Goal: Navigation & Orientation: Find specific page/section

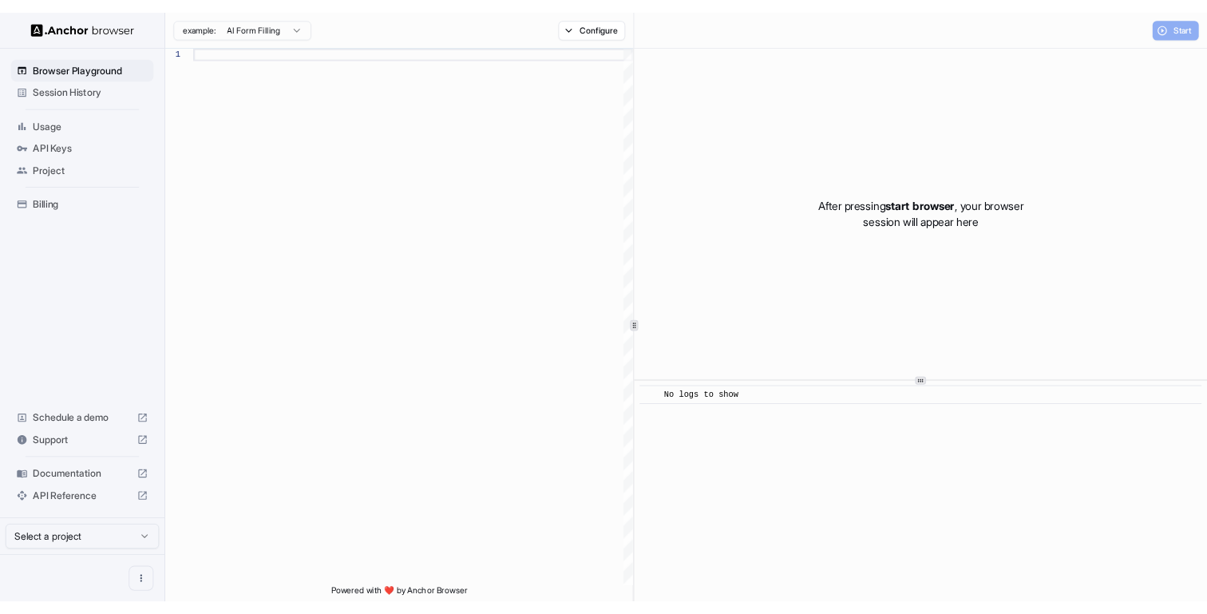
scroll to position [144, 0]
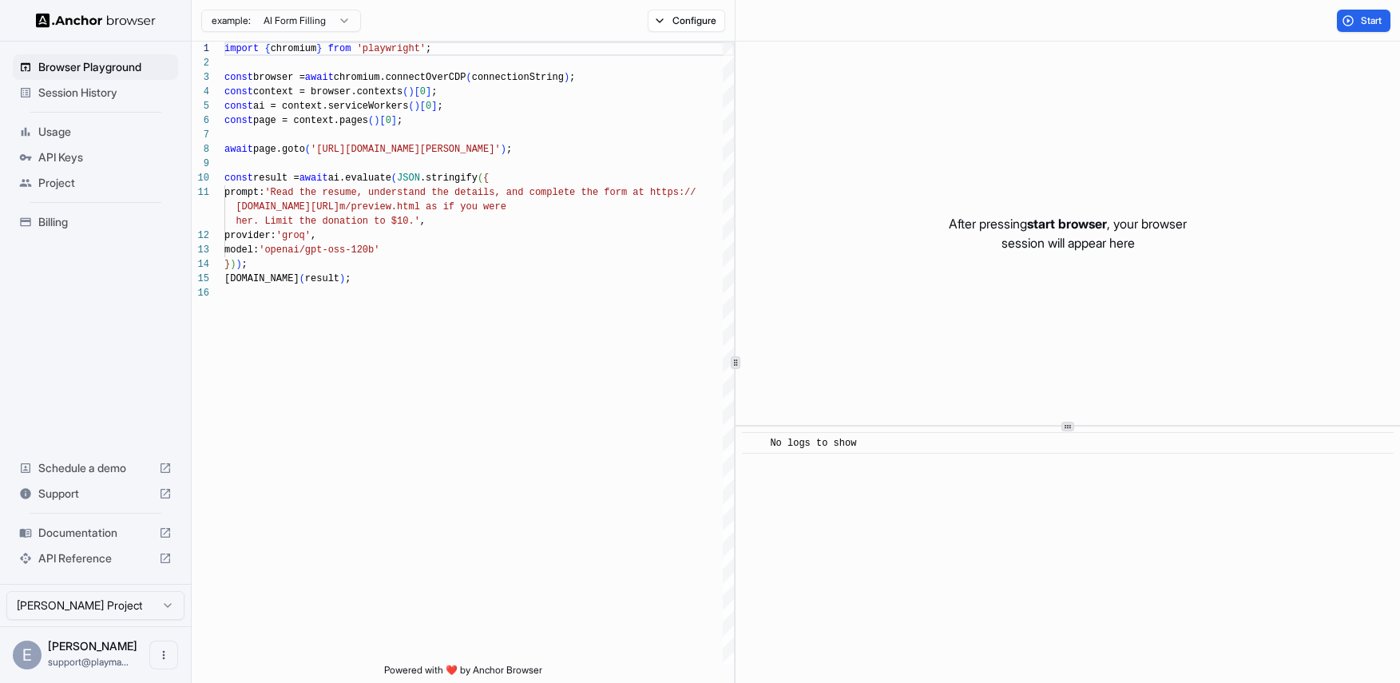
click at [84, 90] on span "Session History" at bounding box center [104, 93] width 133 height 16
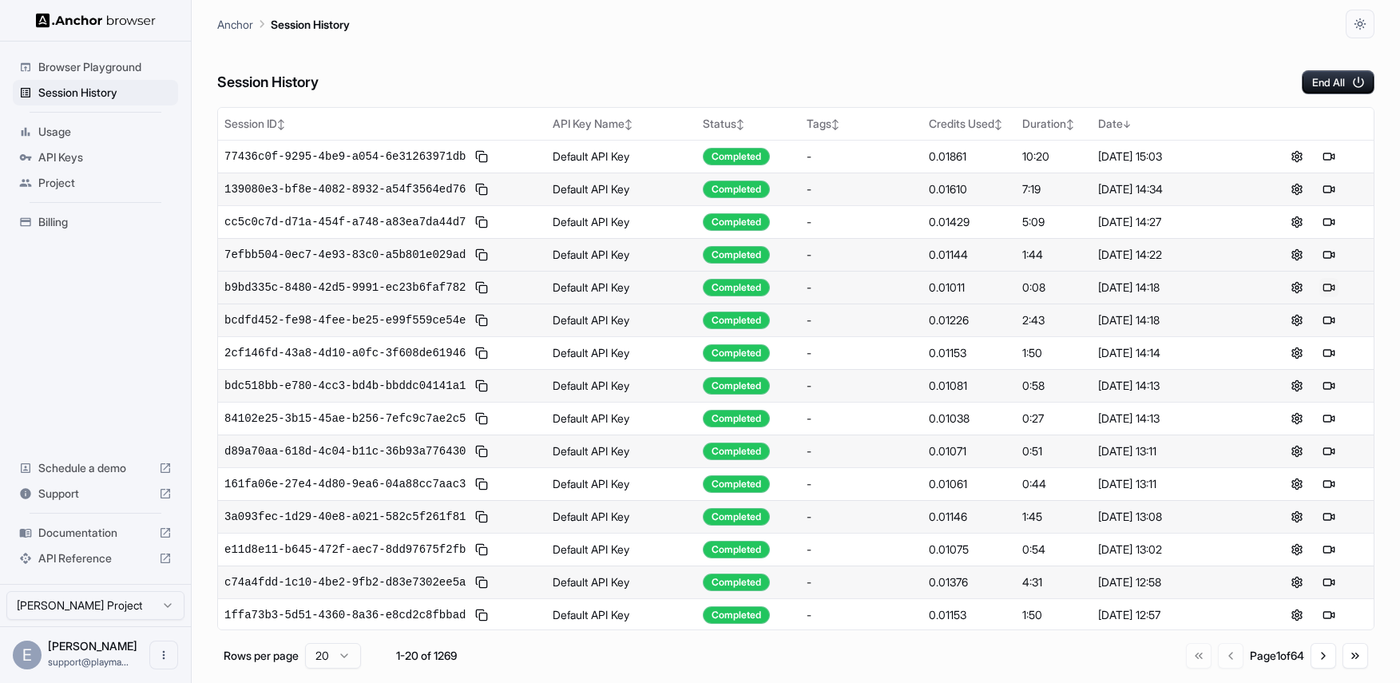
click at [1326, 291] on button at bounding box center [1328, 287] width 19 height 19
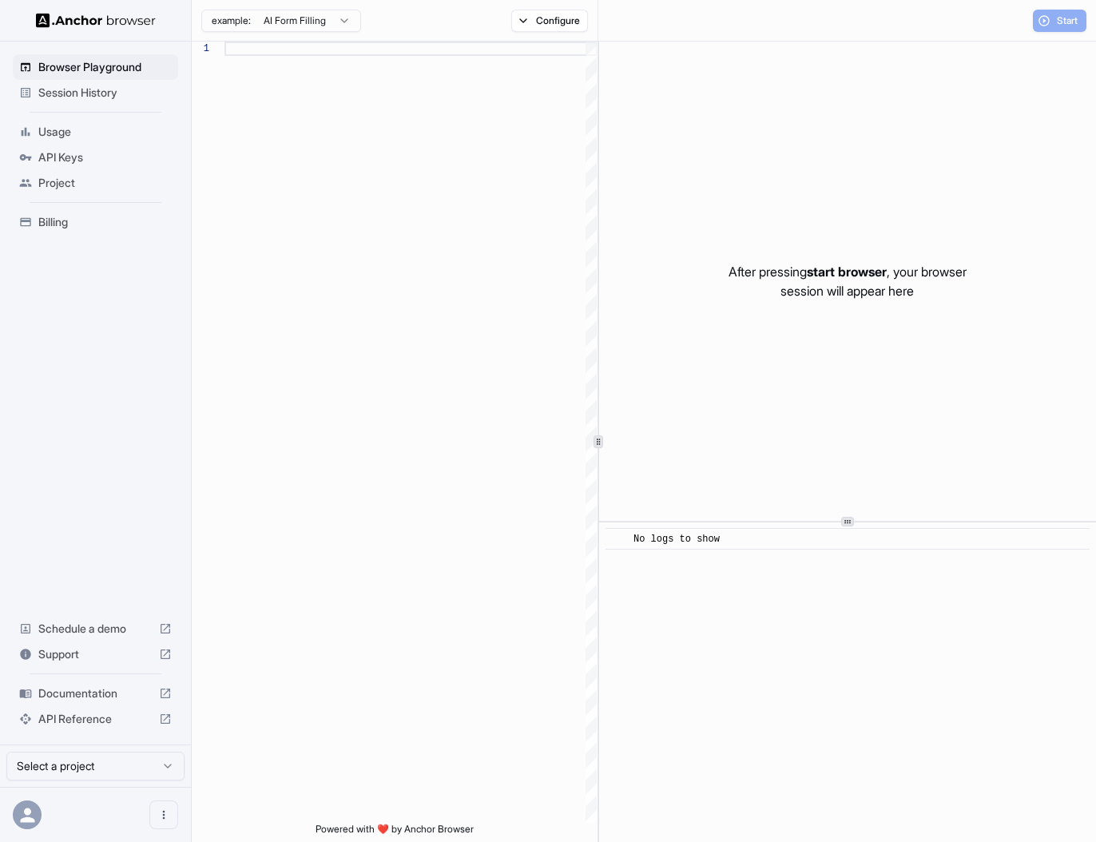
scroll to position [129, 0]
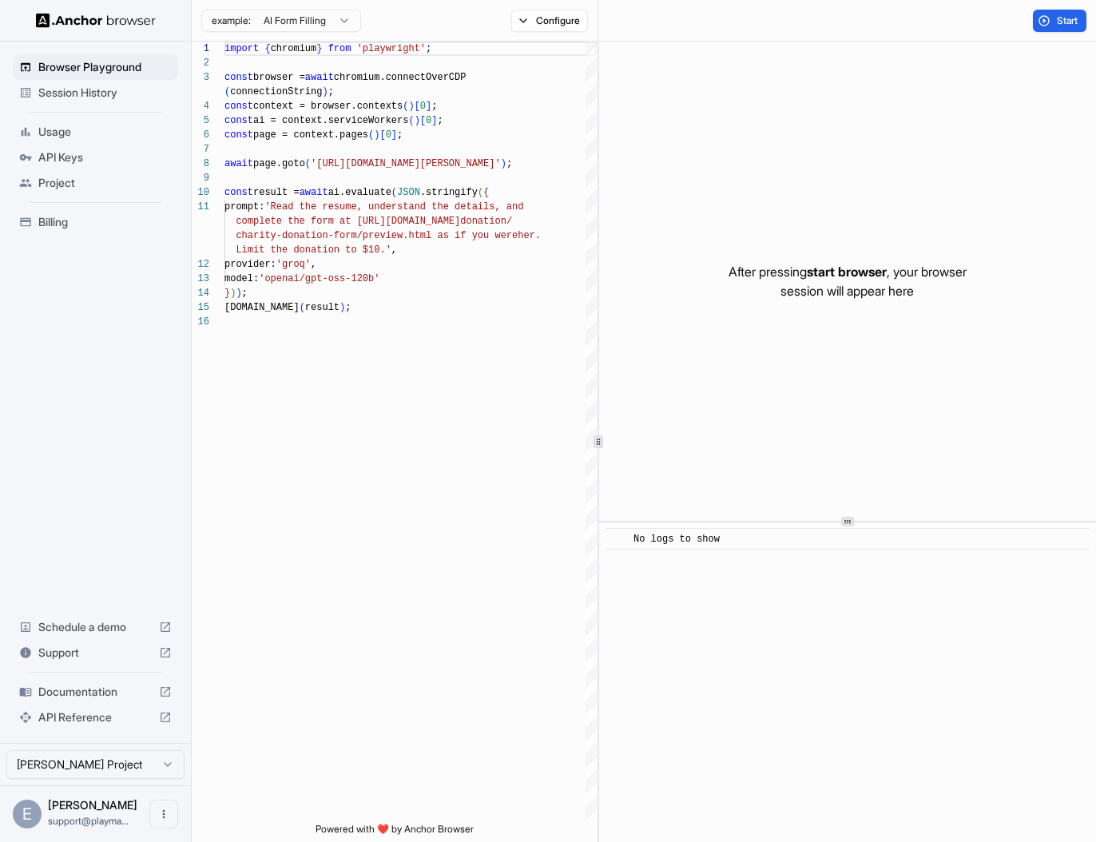
click at [123, 103] on div "Session History" at bounding box center [95, 93] width 165 height 26
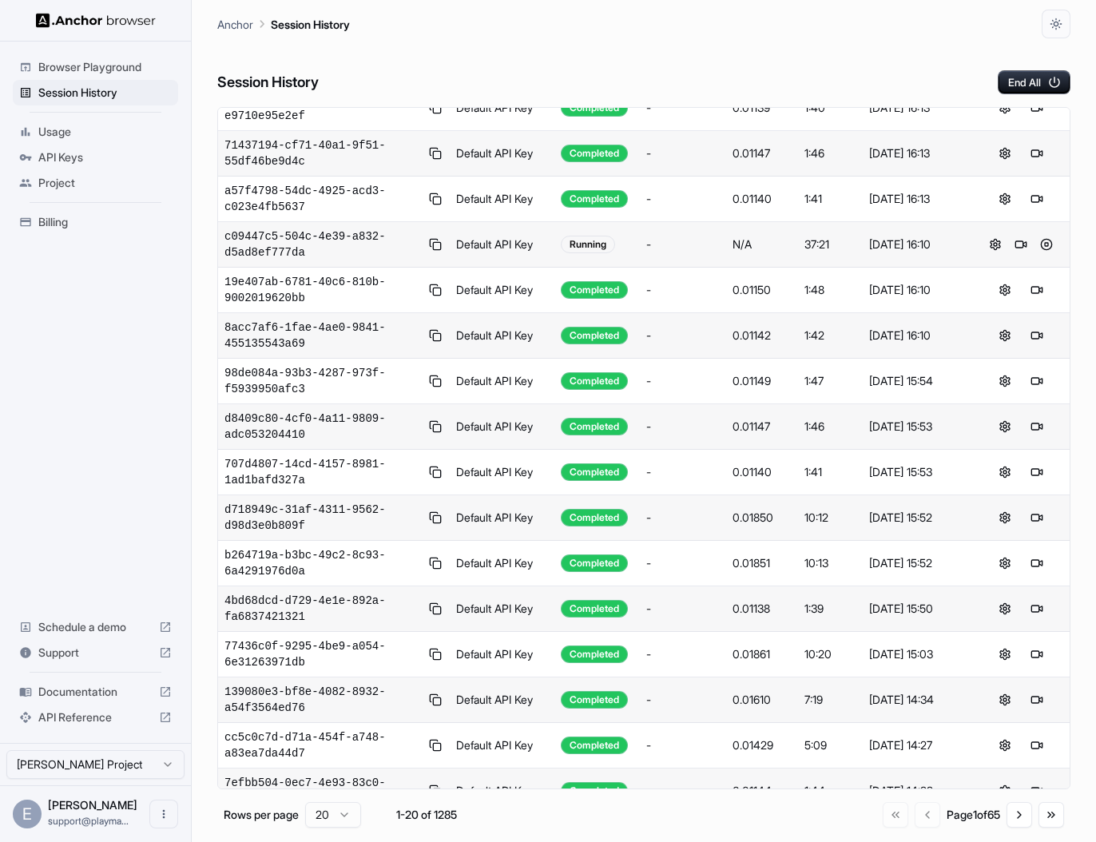
scroll to position [264, 0]
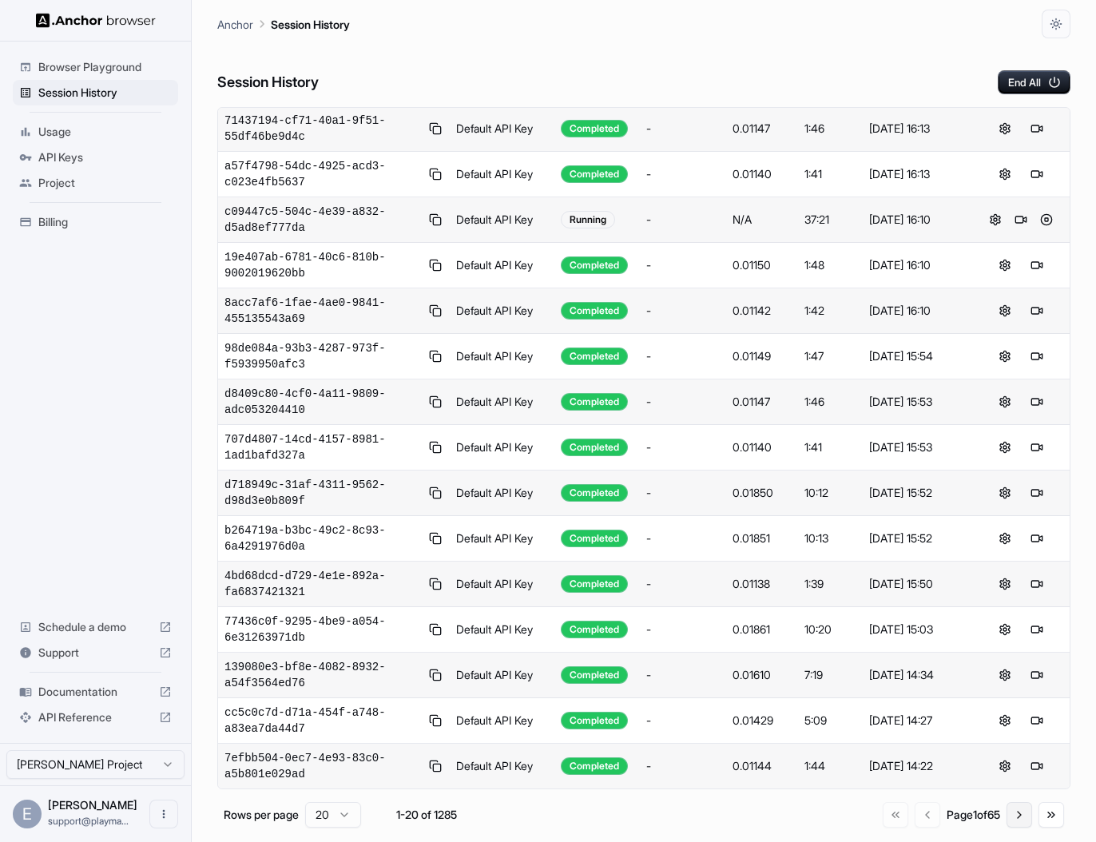
click at [1026, 809] on button "Go to next page" at bounding box center [1019, 815] width 26 height 26
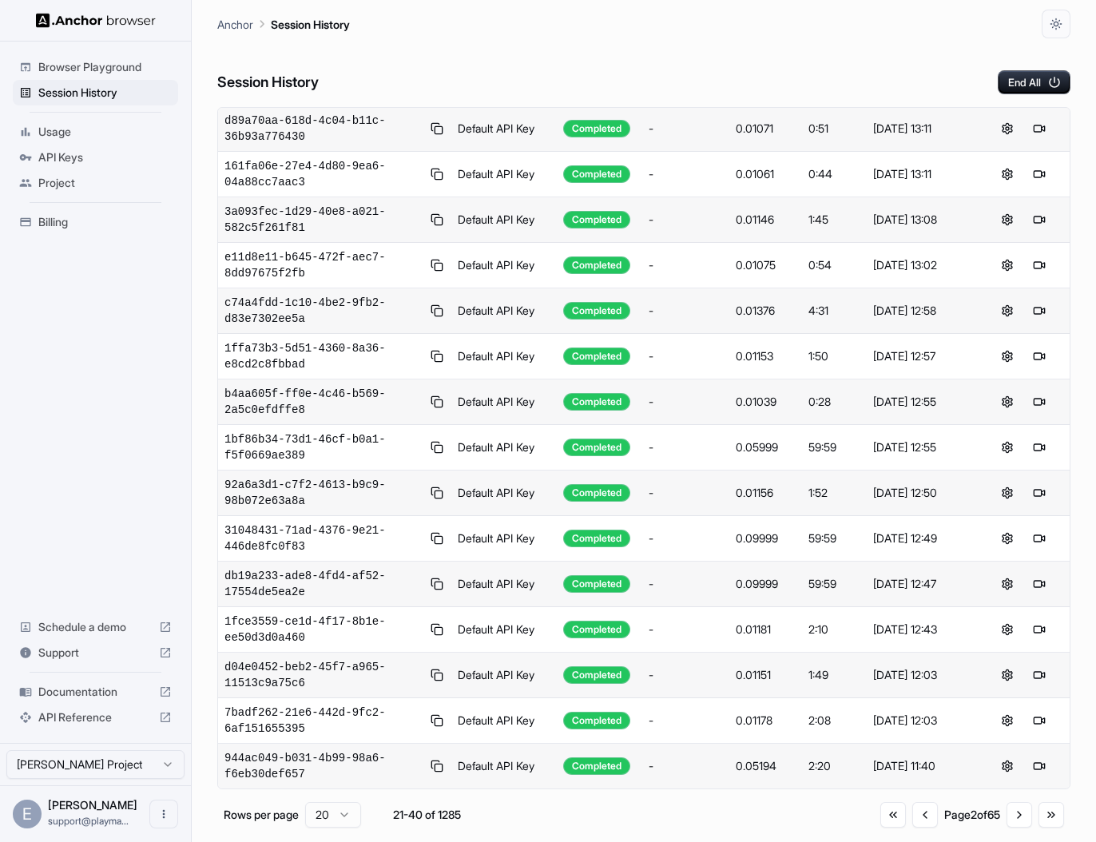
scroll to position [0, 0]
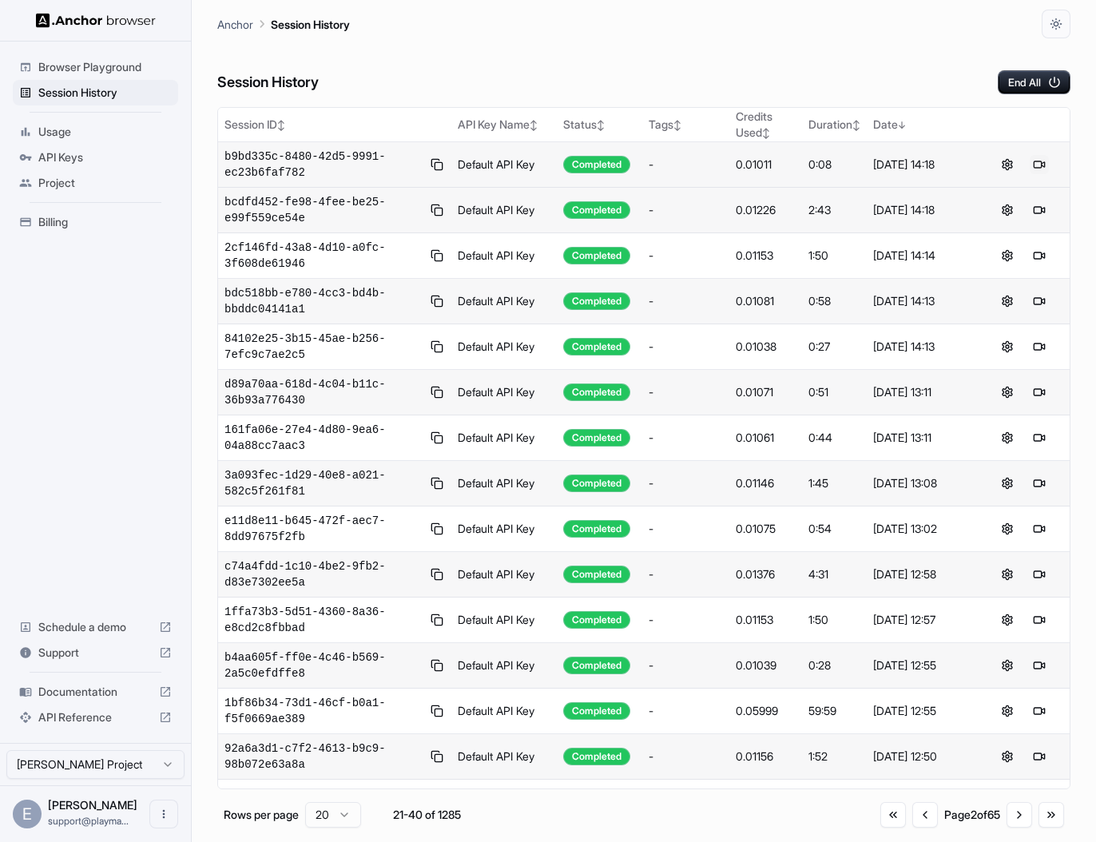
click at [1034, 161] on button at bounding box center [1038, 164] width 19 height 19
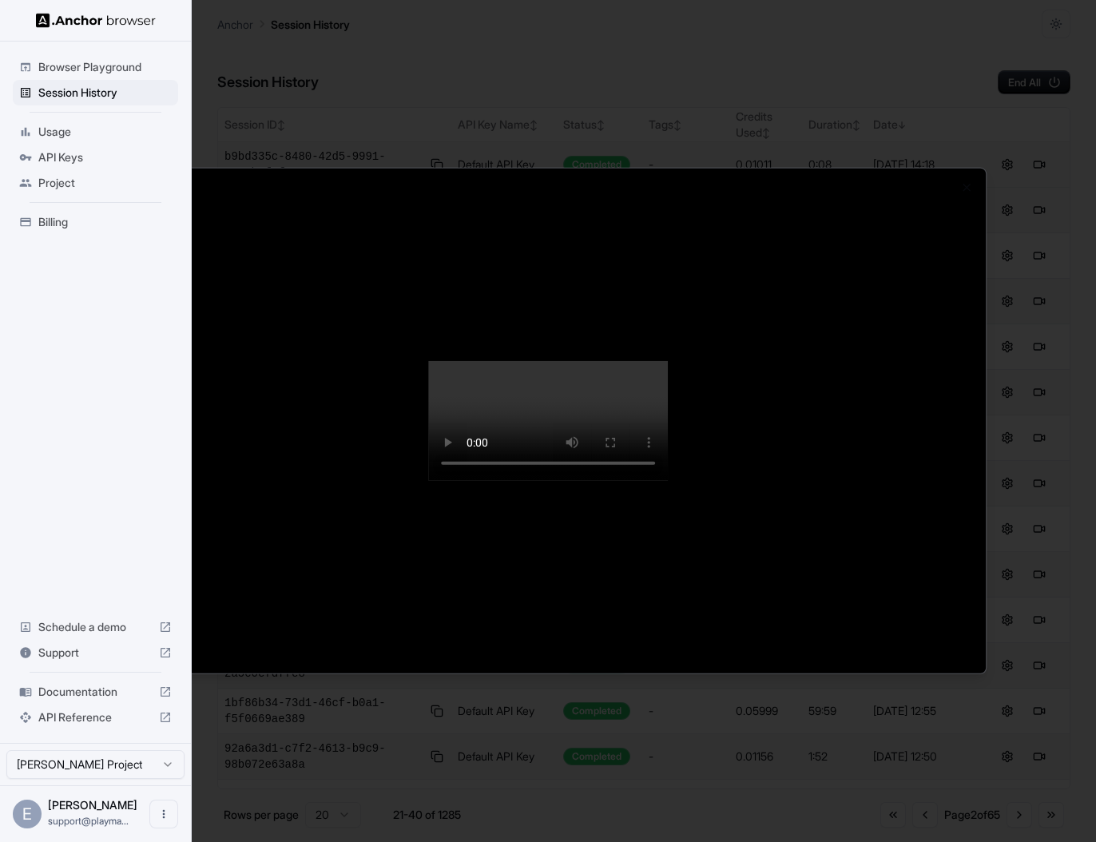
click at [616, 481] on video at bounding box center [548, 421] width 240 height 120
